Goal: Download file/media

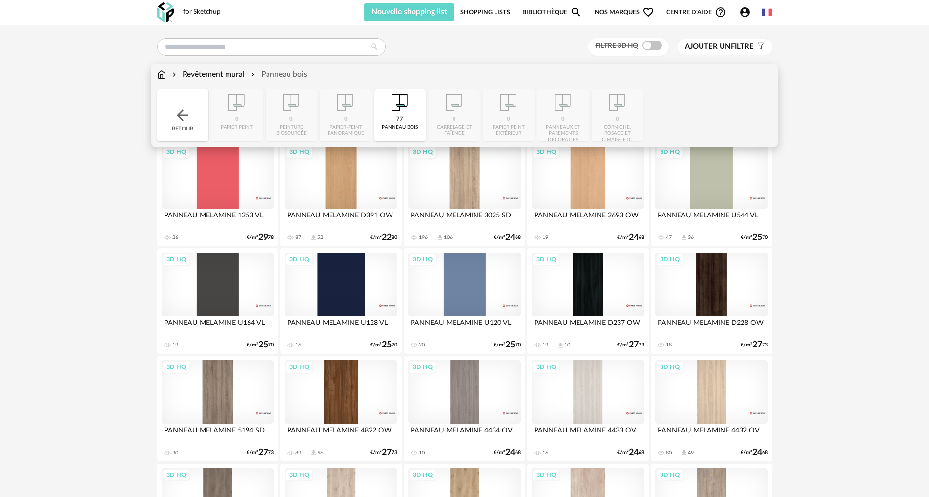
click at [182, 126] on div "Retour" at bounding box center [182, 115] width 51 height 52
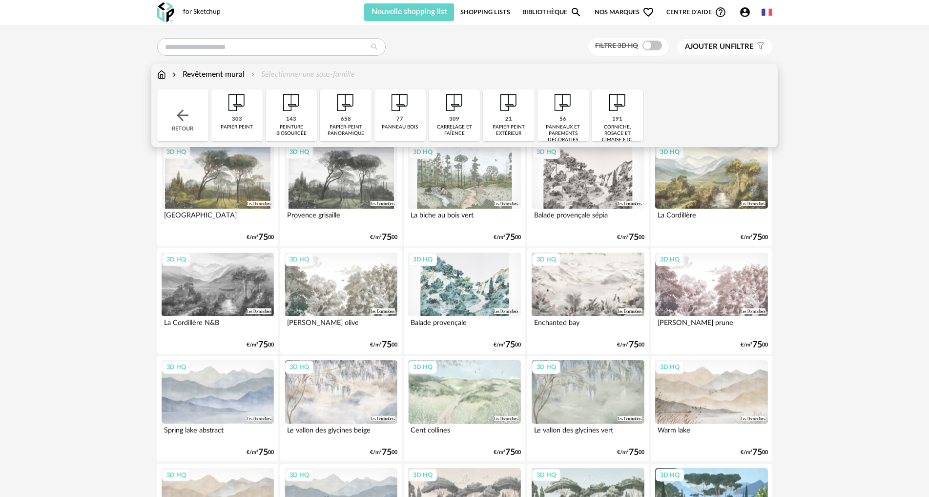
click at [173, 117] on div "Retour" at bounding box center [182, 115] width 51 height 52
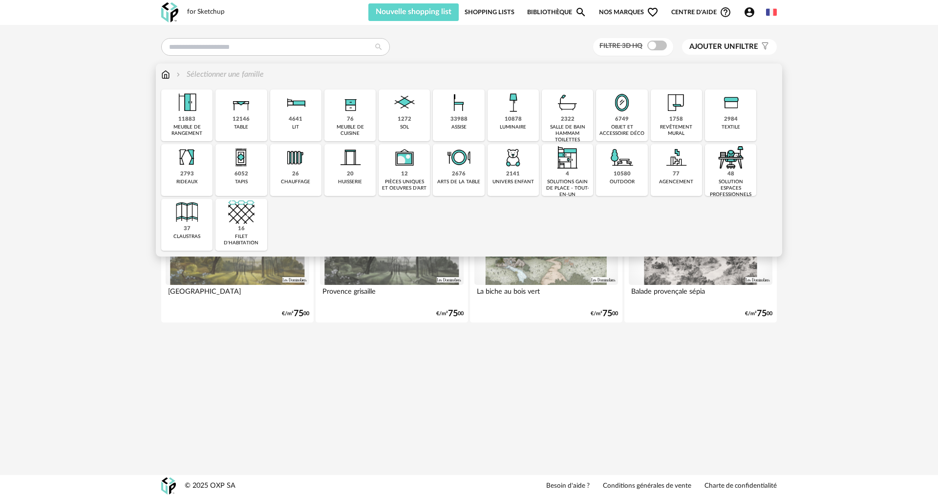
click at [663, 182] on div "agencement" at bounding box center [676, 182] width 34 height 6
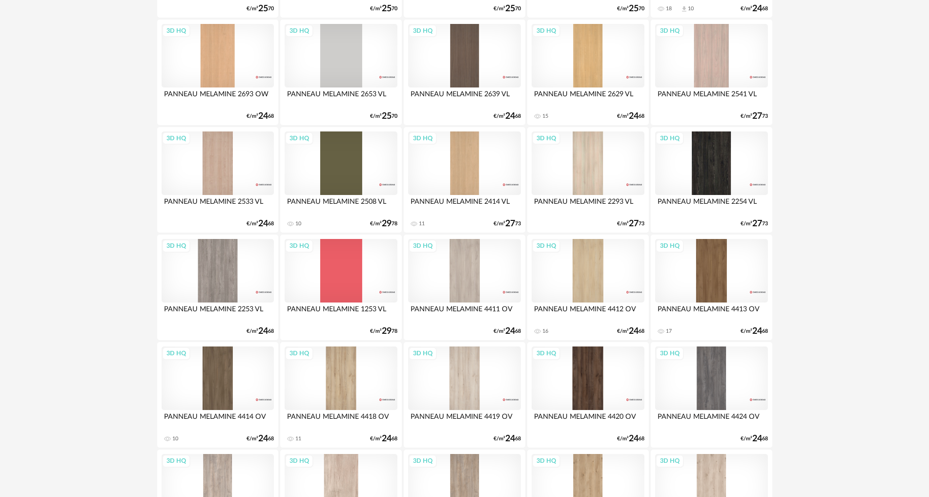
scroll to position [956, 0]
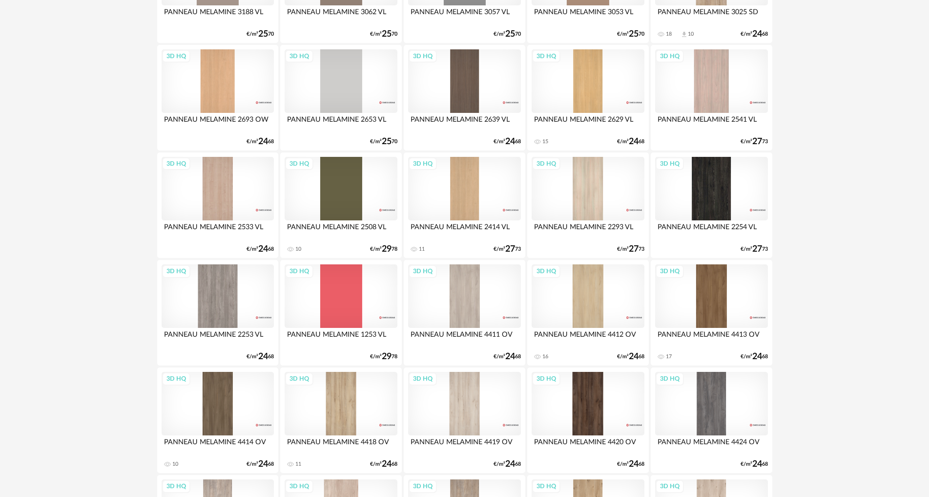
click at [213, 68] on div "3D HQ" at bounding box center [218, 80] width 112 height 63
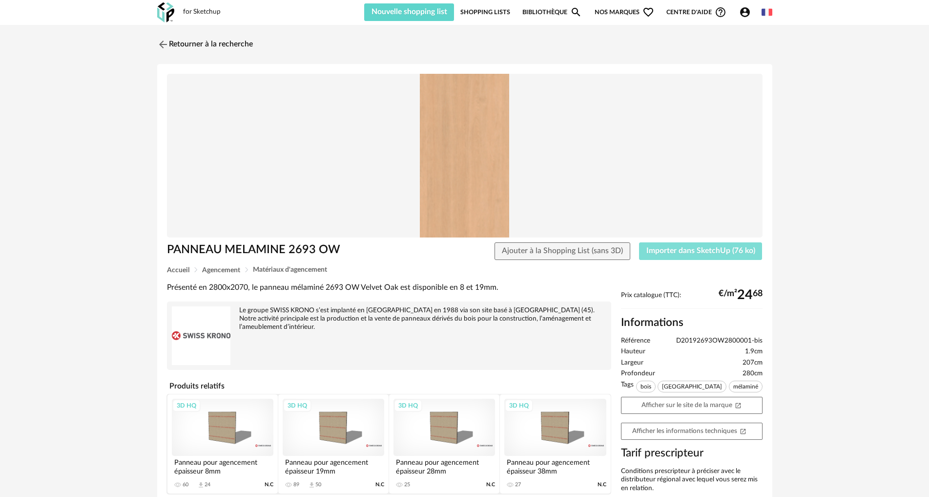
click at [686, 252] on span "Importer dans SketchUp (76 ko)" at bounding box center [701, 251] width 109 height 8
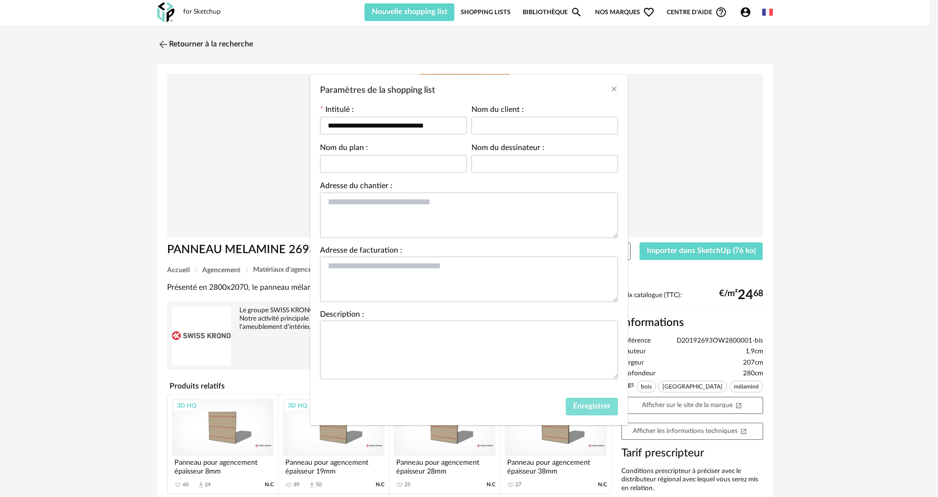
click at [595, 411] on button "Enregistrer" at bounding box center [591, 406] width 52 height 18
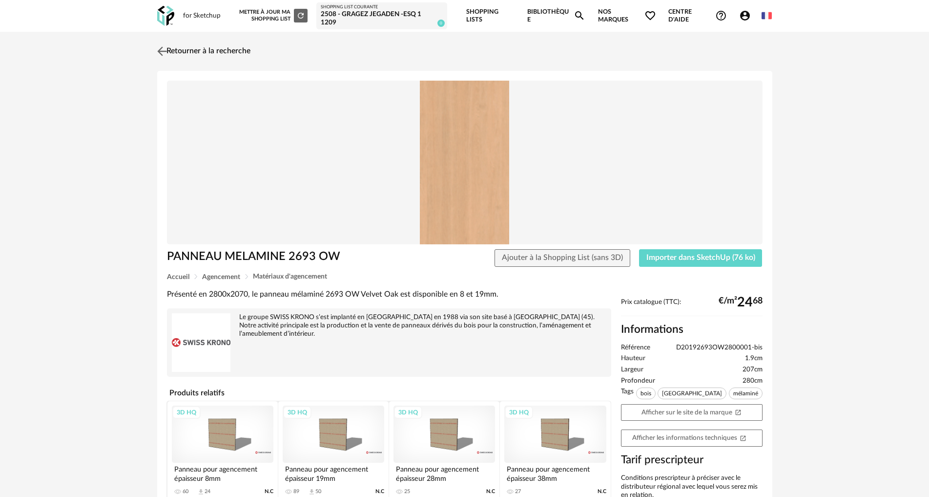
click at [209, 46] on link "Retourner à la recherche" at bounding box center [203, 51] width 96 height 21
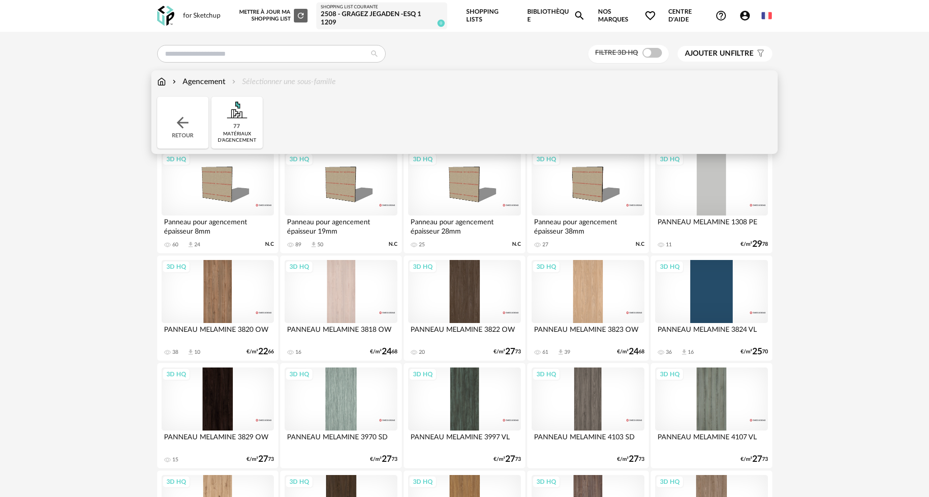
click at [176, 130] on img at bounding box center [183, 123] width 18 height 18
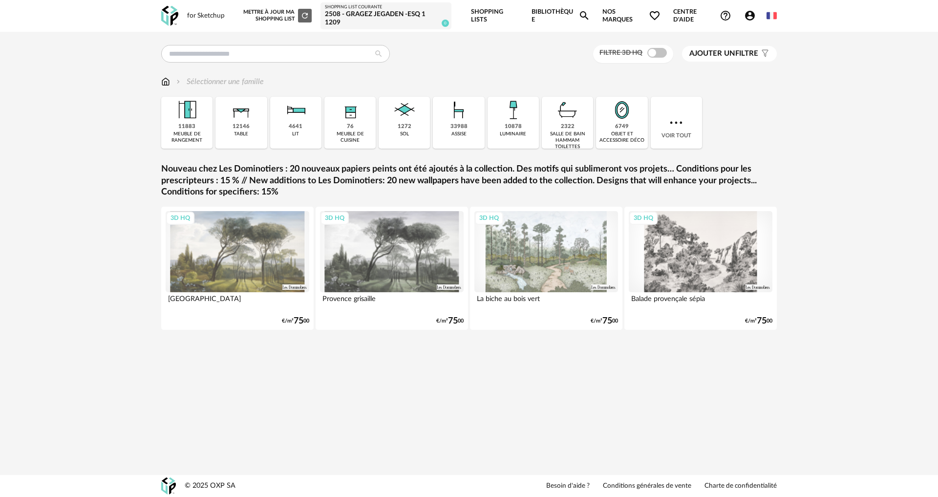
click at [272, 255] on div "3D HQ" at bounding box center [238, 251] width 144 height 81
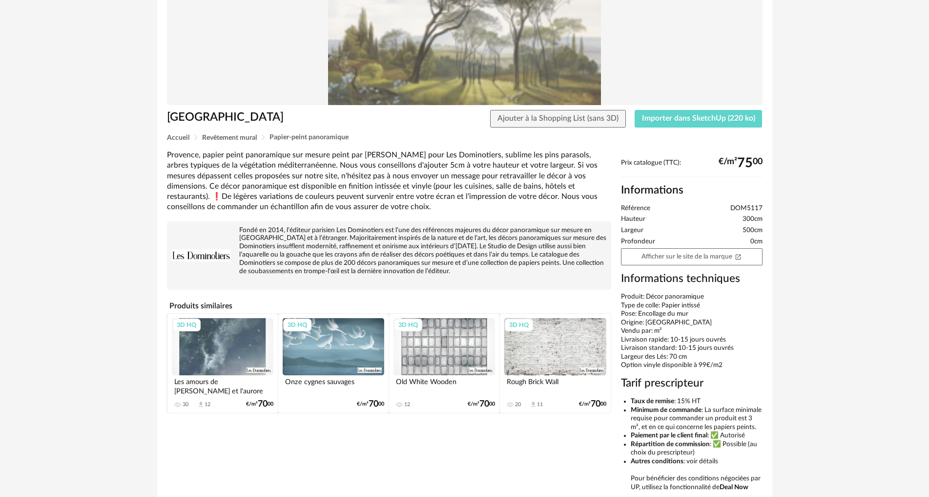
scroll to position [146, 0]
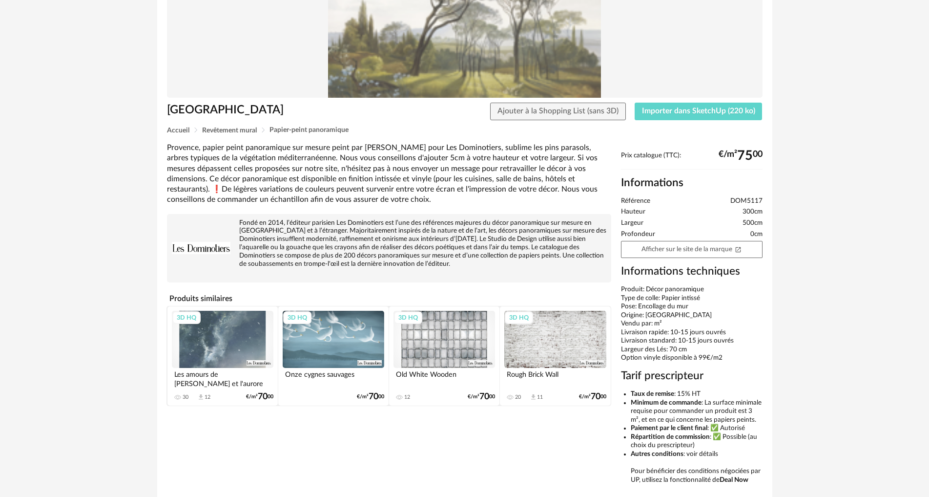
click at [336, 338] on div "3D HQ" at bounding box center [334, 339] width 102 height 57
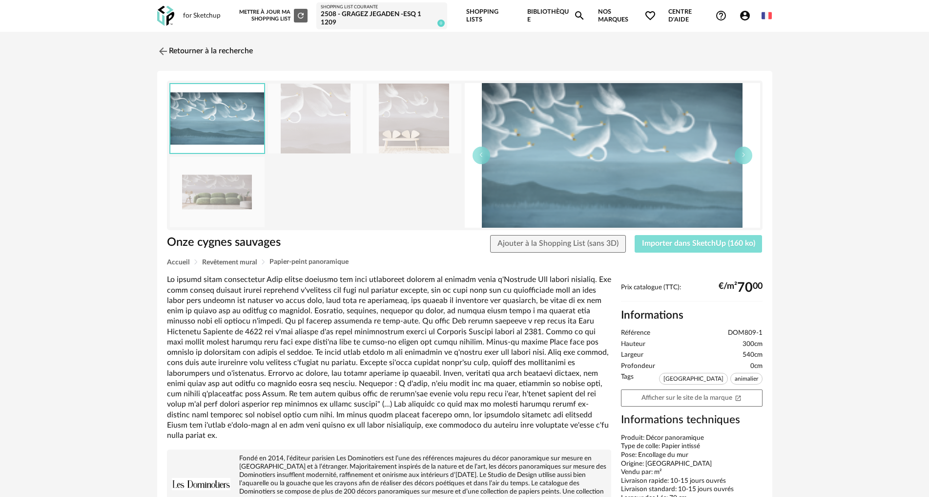
click at [703, 242] on span "Importer dans SketchUp (160 ko)" at bounding box center [698, 243] width 113 height 8
